Goal: Information Seeking & Learning: Learn about a topic

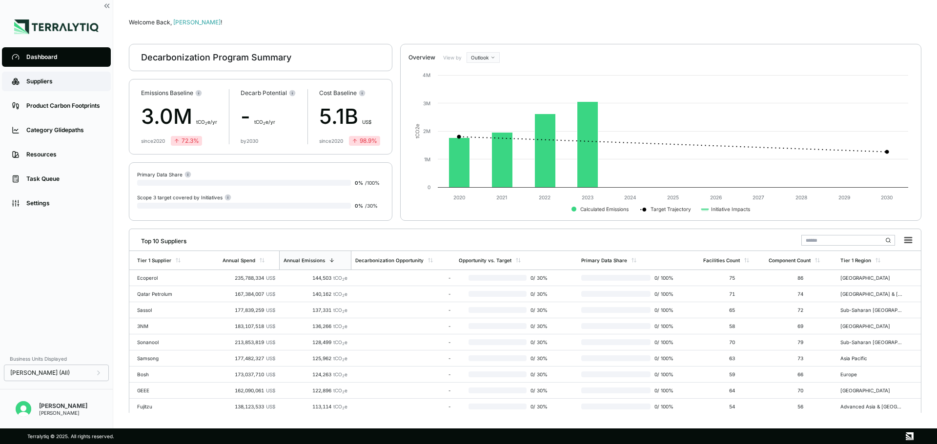
click at [50, 79] on div "Suppliers" at bounding box center [63, 82] width 75 height 8
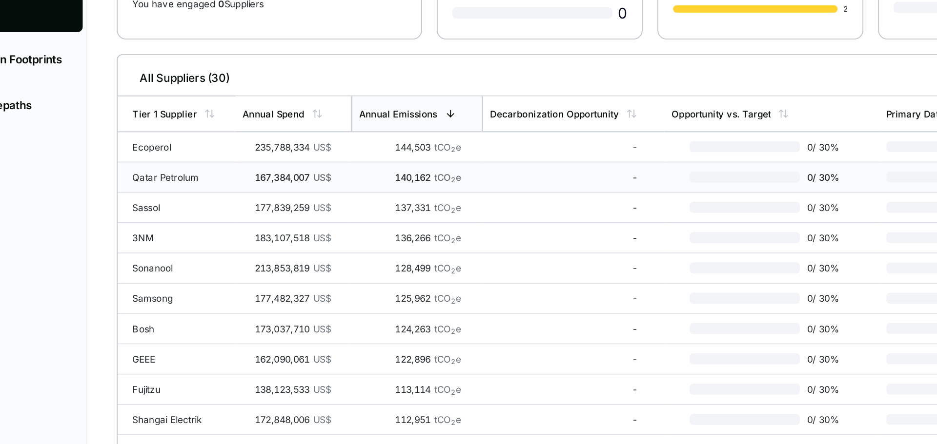
scroll to position [40, 0]
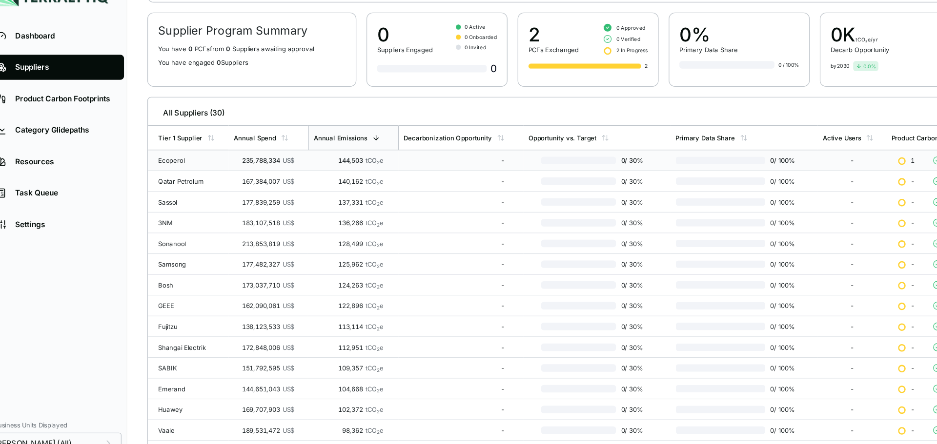
click at [182, 158] on td "Ecoperol" at bounding box center [160, 154] width 62 height 16
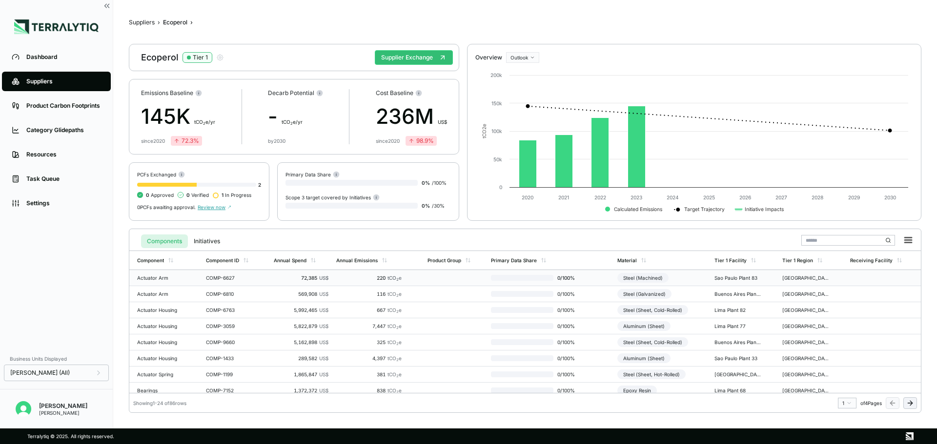
click at [169, 279] on div "Actuator Arm" at bounding box center [160, 278] width 47 height 6
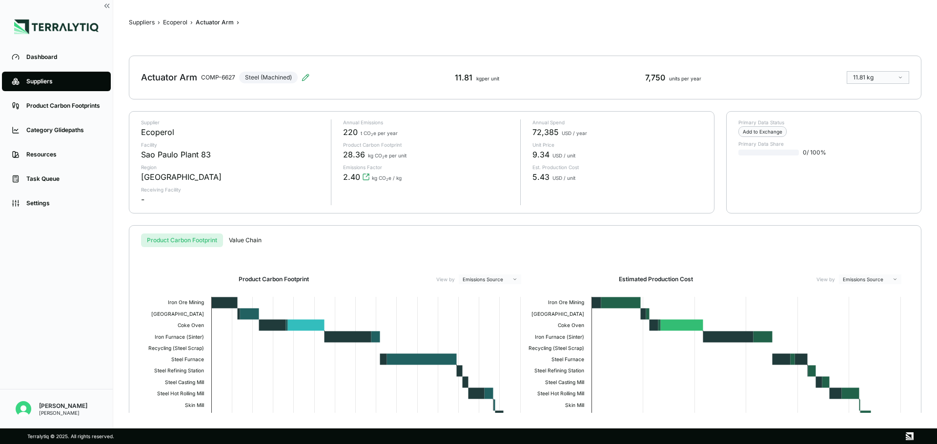
click at [540, 134] on span "72,385" at bounding box center [545, 132] width 26 height 12
click at [593, 146] on p "Unit Price" at bounding box center [617, 145] width 170 height 6
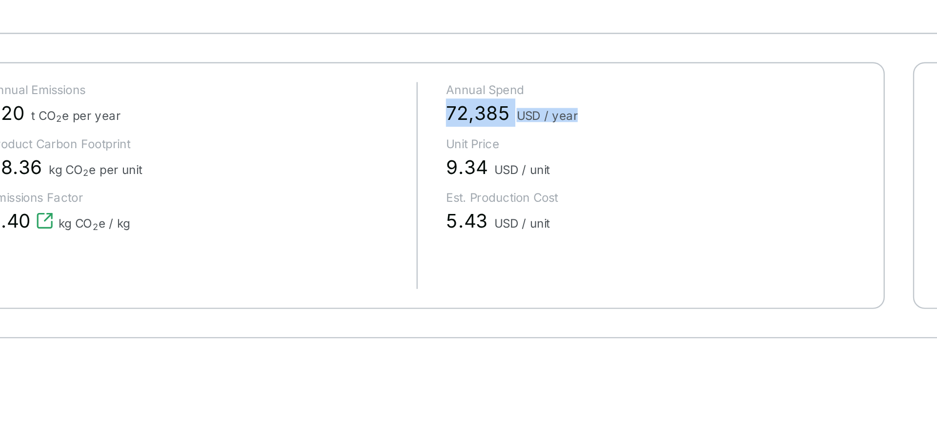
drag, startPoint x: 532, startPoint y: 131, endPoint x: 585, endPoint y: 134, distance: 53.2
click at [585, 134] on div "Annual Spend 72,385 USD / year Unit Price 9.34 USD / unit Est. Production Cost …" at bounding box center [611, 163] width 182 height 86
click at [547, 152] on span "9.34" at bounding box center [540, 155] width 17 height 12
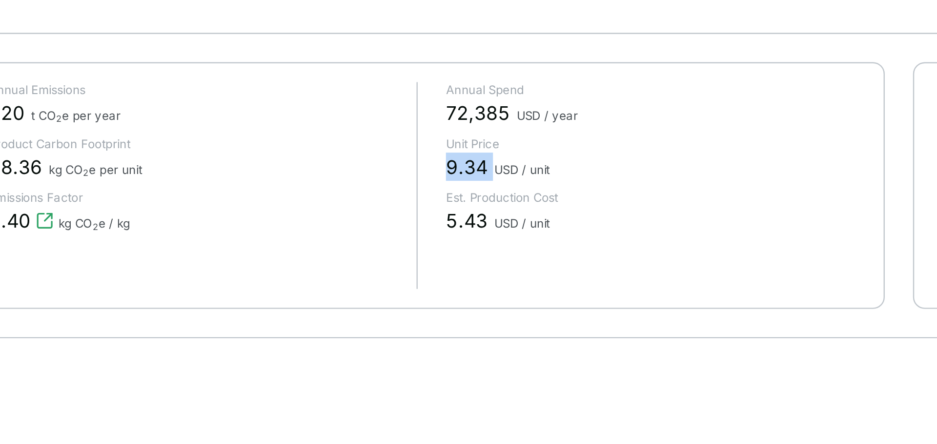
click at [547, 152] on span "9.34" at bounding box center [540, 155] width 17 height 12
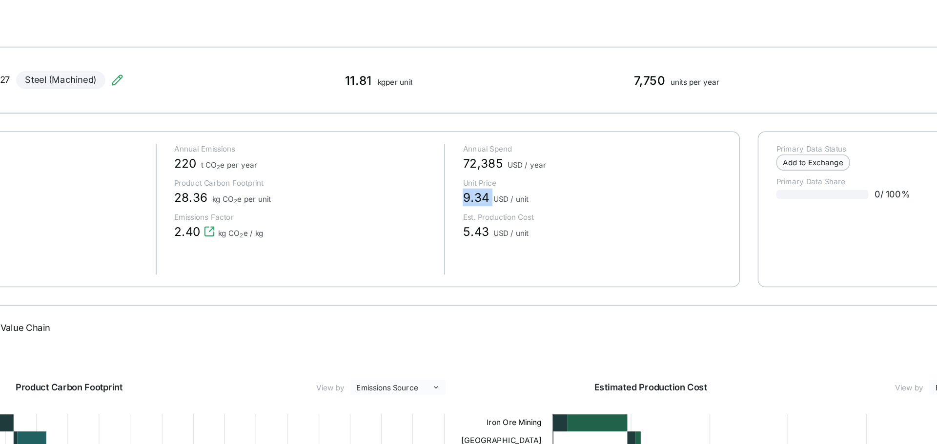
scroll to position [0, 0]
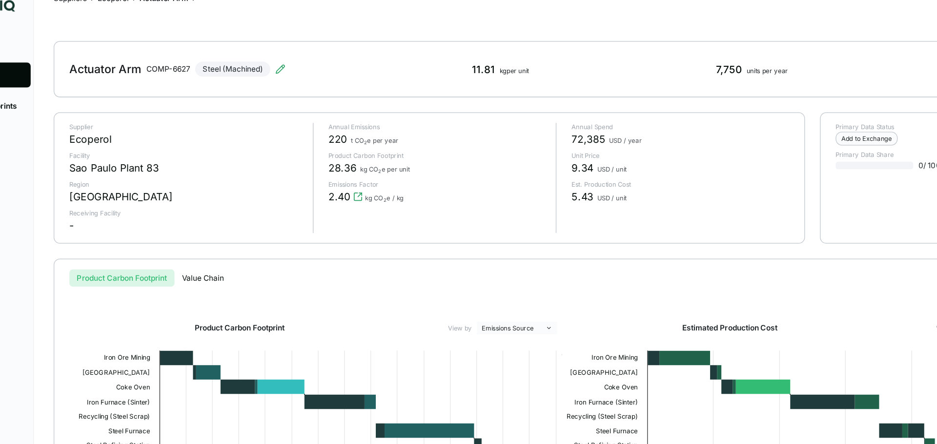
click at [348, 159] on span "28.36" at bounding box center [354, 154] width 22 height 12
click at [381, 150] on div "28.36 kg CO 2 e per unit" at bounding box center [428, 154] width 170 height 12
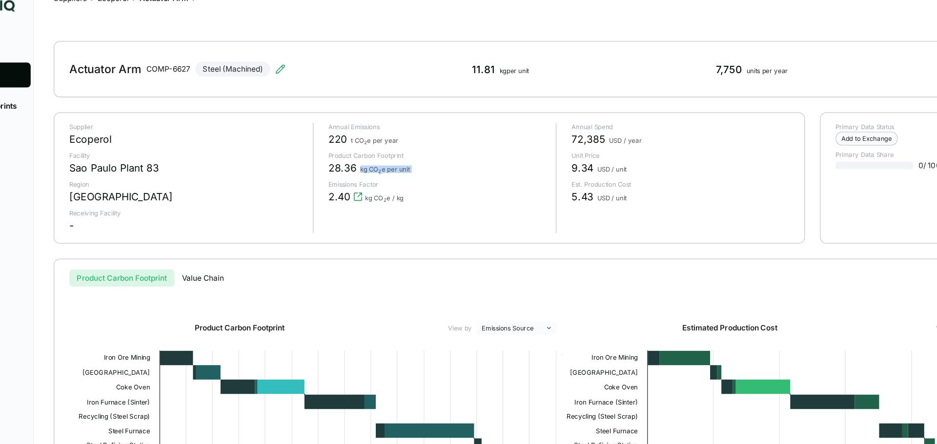
click at [381, 150] on div "28.36 kg CO 2 e per unit" at bounding box center [428, 154] width 170 height 12
click at [350, 149] on span "28.36" at bounding box center [354, 154] width 22 height 12
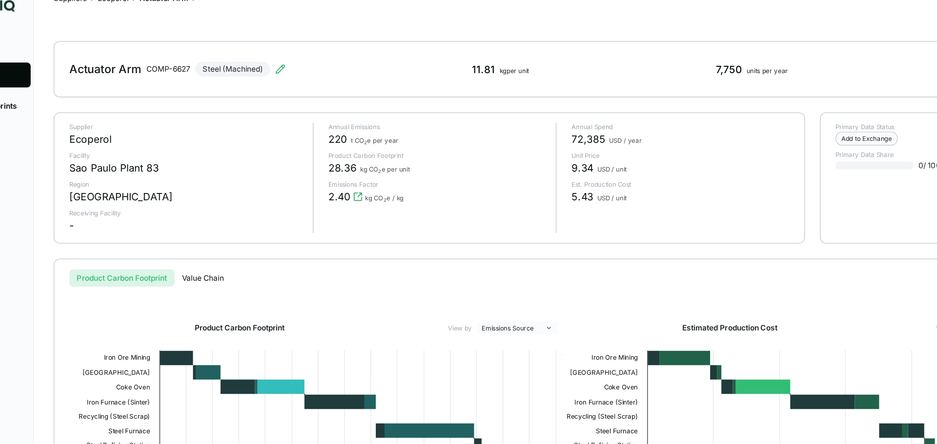
click at [382, 155] on sub "2" at bounding box center [383, 157] width 2 height 4
click at [366, 174] on icon "View audit trail" at bounding box center [366, 177] width 8 height 8
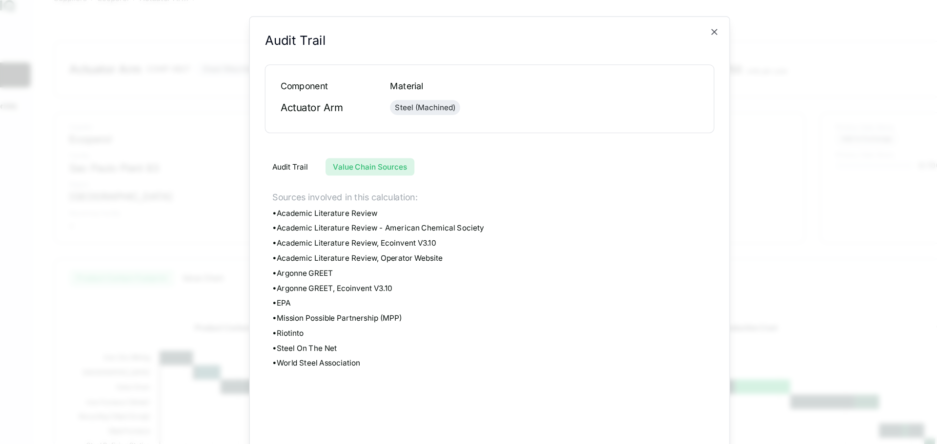
click at [360, 152] on button "Value Chain Sources" at bounding box center [374, 153] width 69 height 14
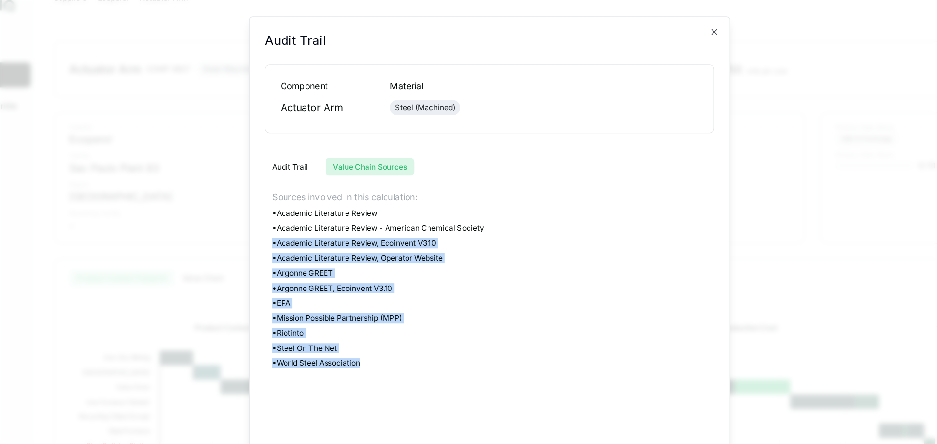
drag, startPoint x: 373, startPoint y: 308, endPoint x: 291, endPoint y: 198, distance: 137.1
click at [291, 198] on div "Audit Trail Audit Trail Component Material Actuator Arm Steel (Machined) Audit …" at bounding box center [468, 223] width 375 height 374
click at [312, 198] on div "• Academic Literature Review - American Chemical Society" at bounding box center [471, 201] width 344 height 8
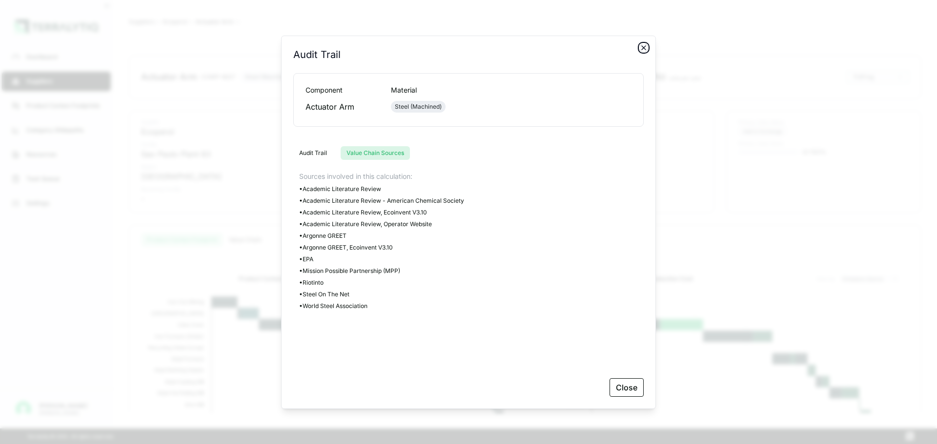
click at [644, 49] on icon "button" at bounding box center [643, 48] width 4 height 4
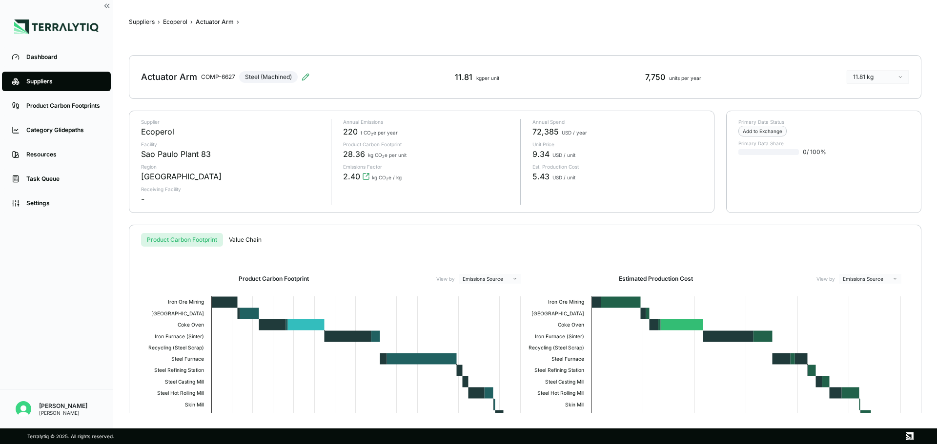
scroll to position [82, 0]
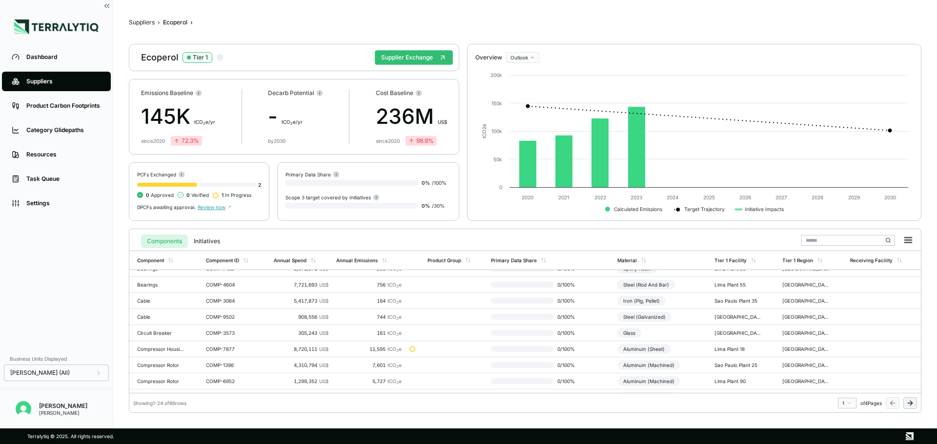
scroll to position [263, 0]
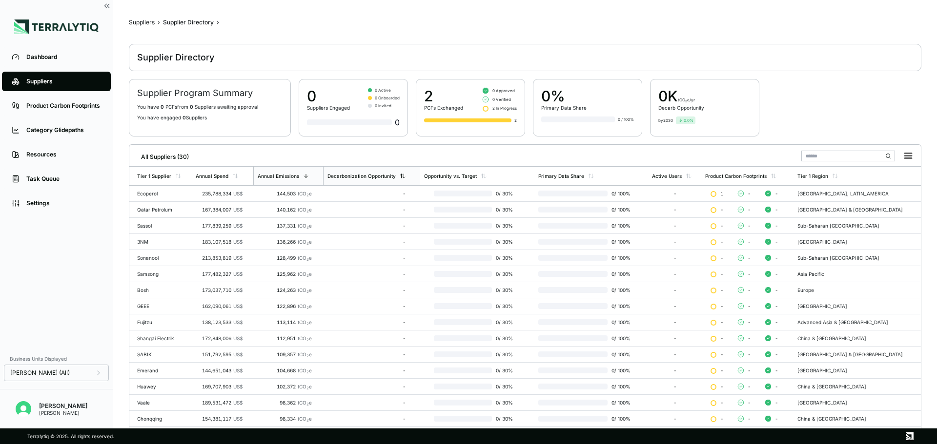
click at [396, 176] on div "Decarbonization Opportunity" at bounding box center [361, 176] width 68 height 6
click at [401, 198] on td "-" at bounding box center [372, 194] width 98 height 16
click at [476, 117] on div "2 PCFs Exchanged 0 Approved 0 Verified 2 In Progress 2" at bounding box center [470, 108] width 109 height 58
click at [223, 194] on div "235,788,334 US$" at bounding box center [219, 194] width 47 height 6
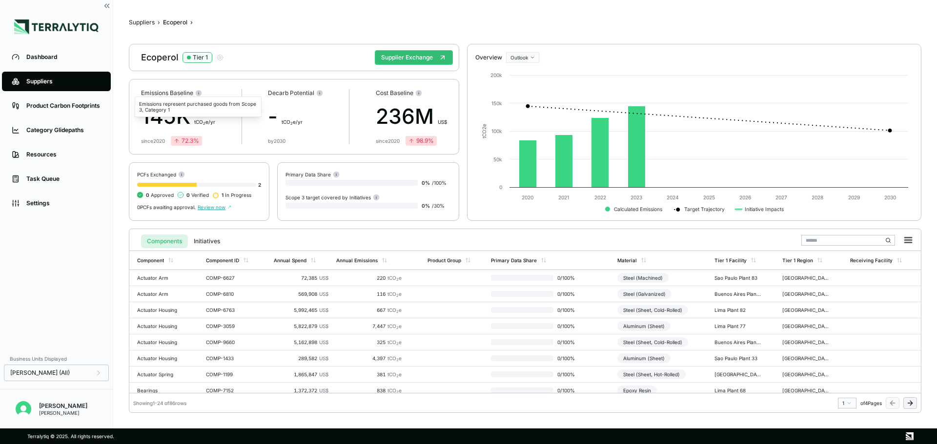
click at [197, 92] on circle at bounding box center [199, 93] width 6 height 6
click at [162, 111] on div "Emissions represent purchased goods from Scope 3, Category 1" at bounding box center [198, 107] width 127 height 20
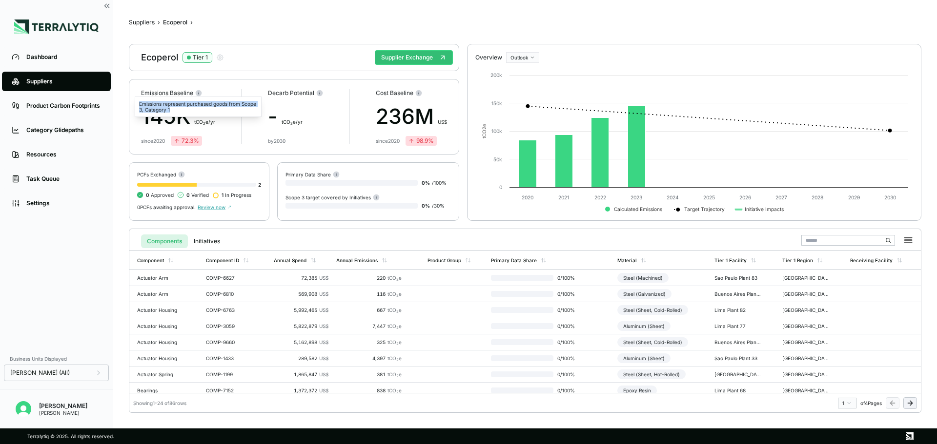
click at [162, 111] on div "Emissions represent purchased goods from Scope 3, Category 1" at bounding box center [198, 107] width 127 height 20
click at [199, 92] on circle at bounding box center [199, 93] width 6 height 6
click at [171, 103] on div "Emissions represent purchased goods from Scope 3, Category 1" at bounding box center [198, 107] width 127 height 20
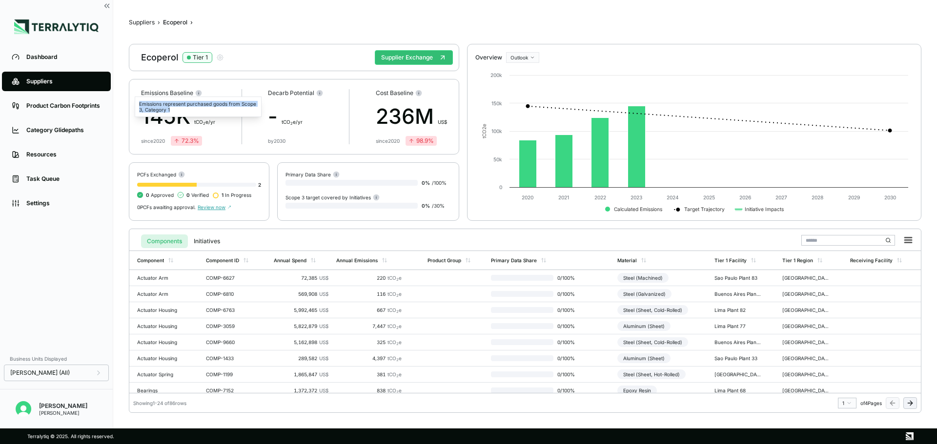
click at [171, 103] on div "Emissions represent purchased goods from Scope 3, Category 1" at bounding box center [198, 107] width 127 height 20
click at [175, 109] on div "Emissions represent purchased goods from Scope 3, Category 1" at bounding box center [198, 107] width 127 height 20
click at [273, 104] on div "The amount of emissions that can be reduced through decarbonization initiatives." at bounding box center [318, 107] width 127 height 20
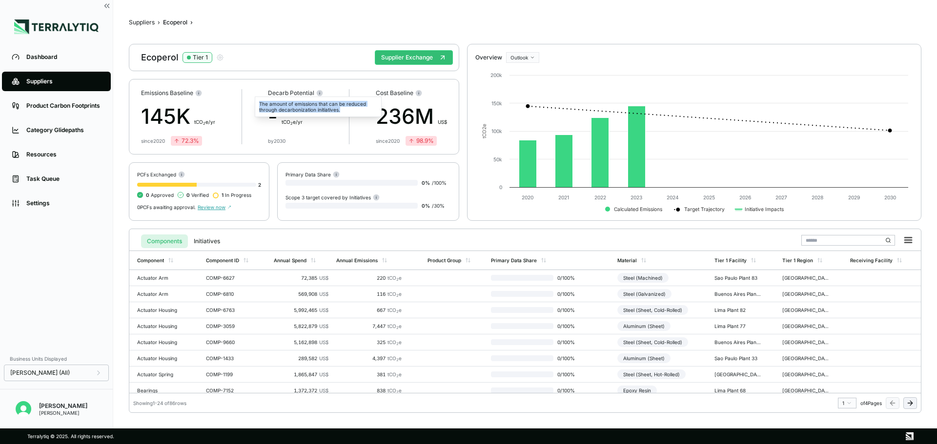
click at [273, 104] on div "The amount of emissions that can be reduced through decarbonization initiatives." at bounding box center [318, 107] width 127 height 20
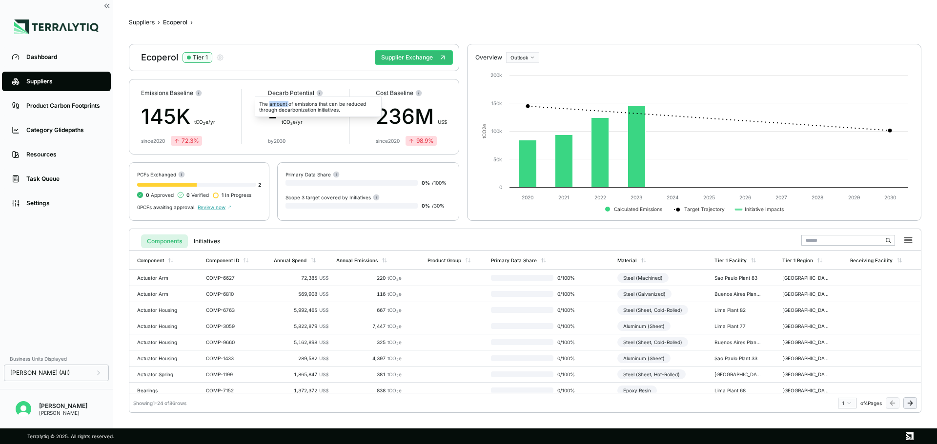
click at [273, 104] on div "The amount of emissions that can be reduced through decarbonization initiatives." at bounding box center [318, 107] width 127 height 20
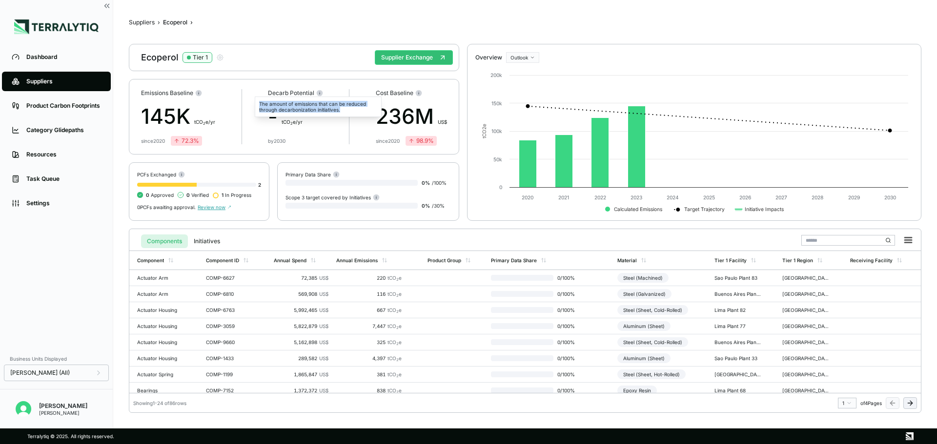
click at [273, 104] on div "The amount of emissions that can be reduced through decarbonization initiatives." at bounding box center [318, 107] width 127 height 20
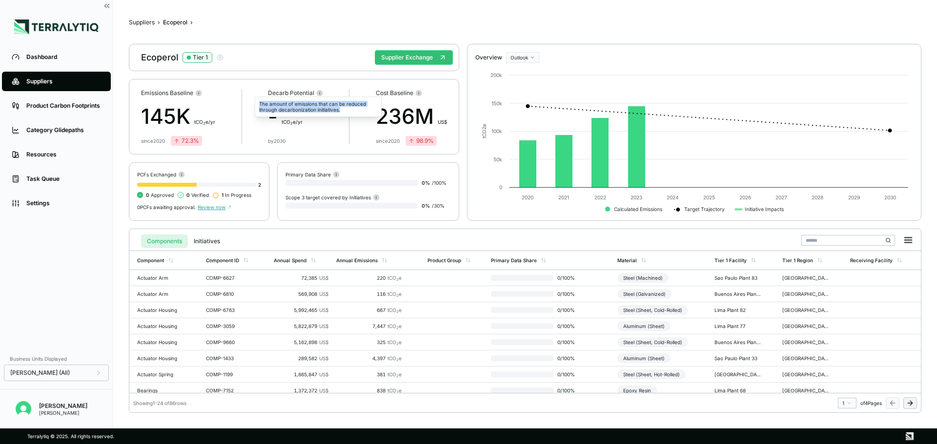
click at [273, 104] on div "The amount of emissions that can be reduced through decarbonization initiatives." at bounding box center [318, 107] width 127 height 20
click at [186, 195] on span "0 Verified" at bounding box center [197, 195] width 22 height 6
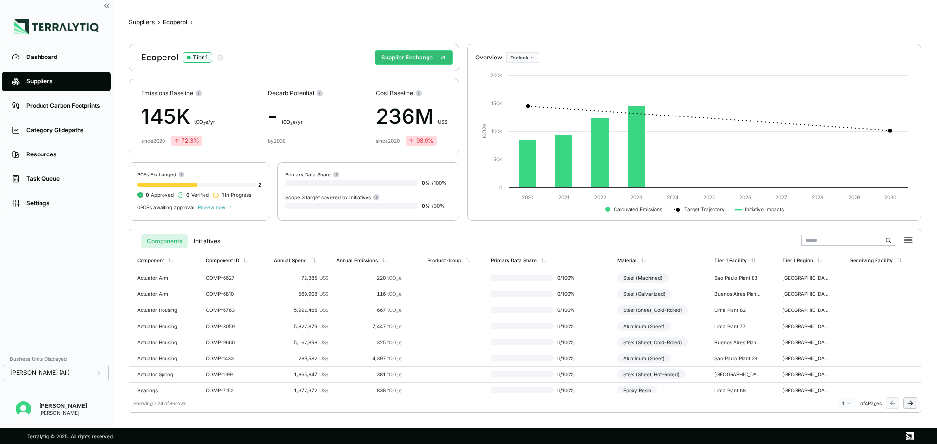
click at [177, 196] on icon at bounding box center [180, 195] width 7 height 7
click at [179, 196] on circle at bounding box center [181, 195] width 6 height 6
click at [257, 182] on div "2" at bounding box center [199, 185] width 124 height 6
